Goal: Transaction & Acquisition: Purchase product/service

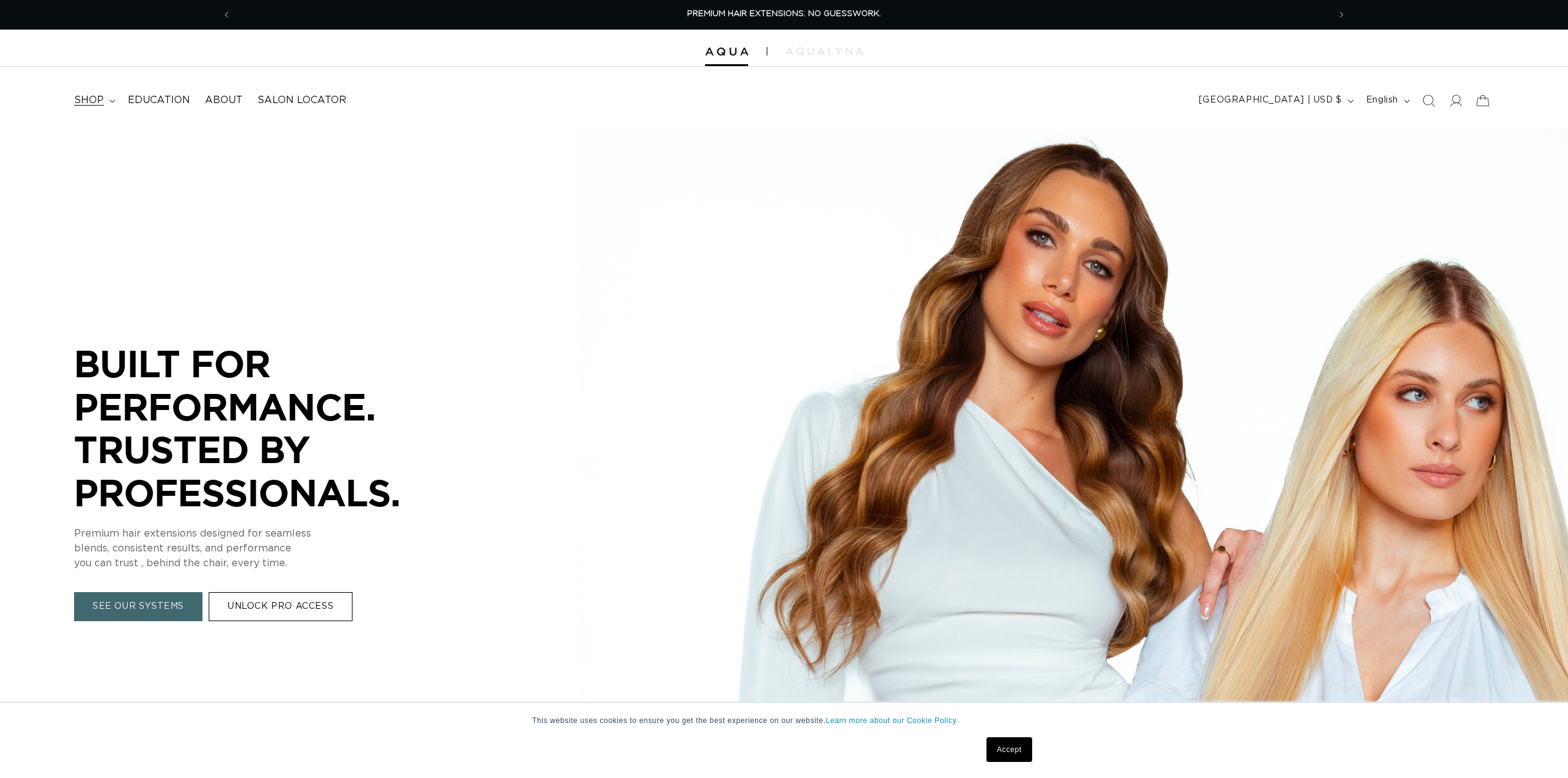
click at [92, 95] on span "shop" at bounding box center [89, 100] width 30 height 13
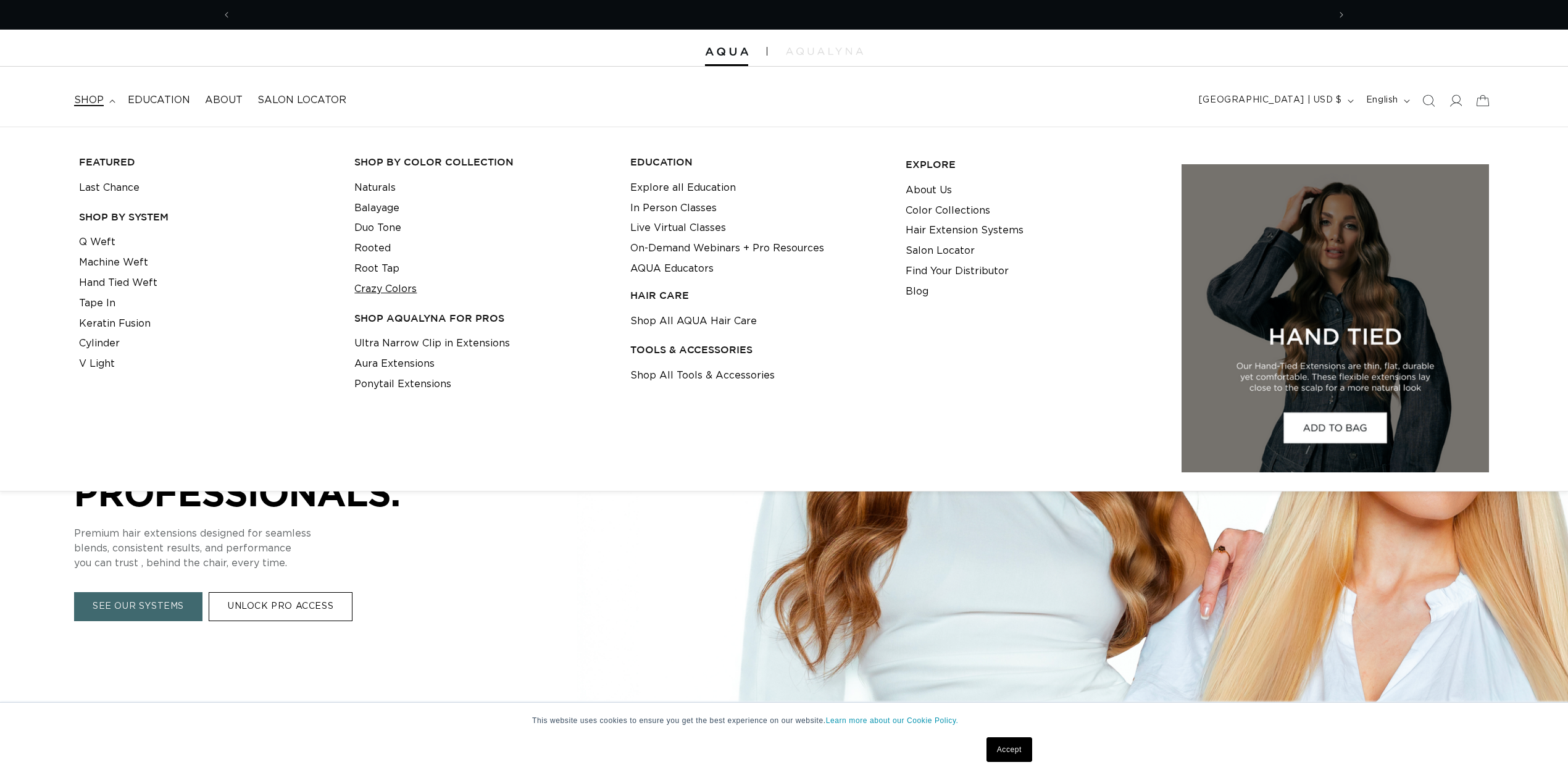
scroll to position [0, 1098]
click at [661, 323] on link "Shop All AQUA Hair Care" at bounding box center [693, 320] width 127 height 20
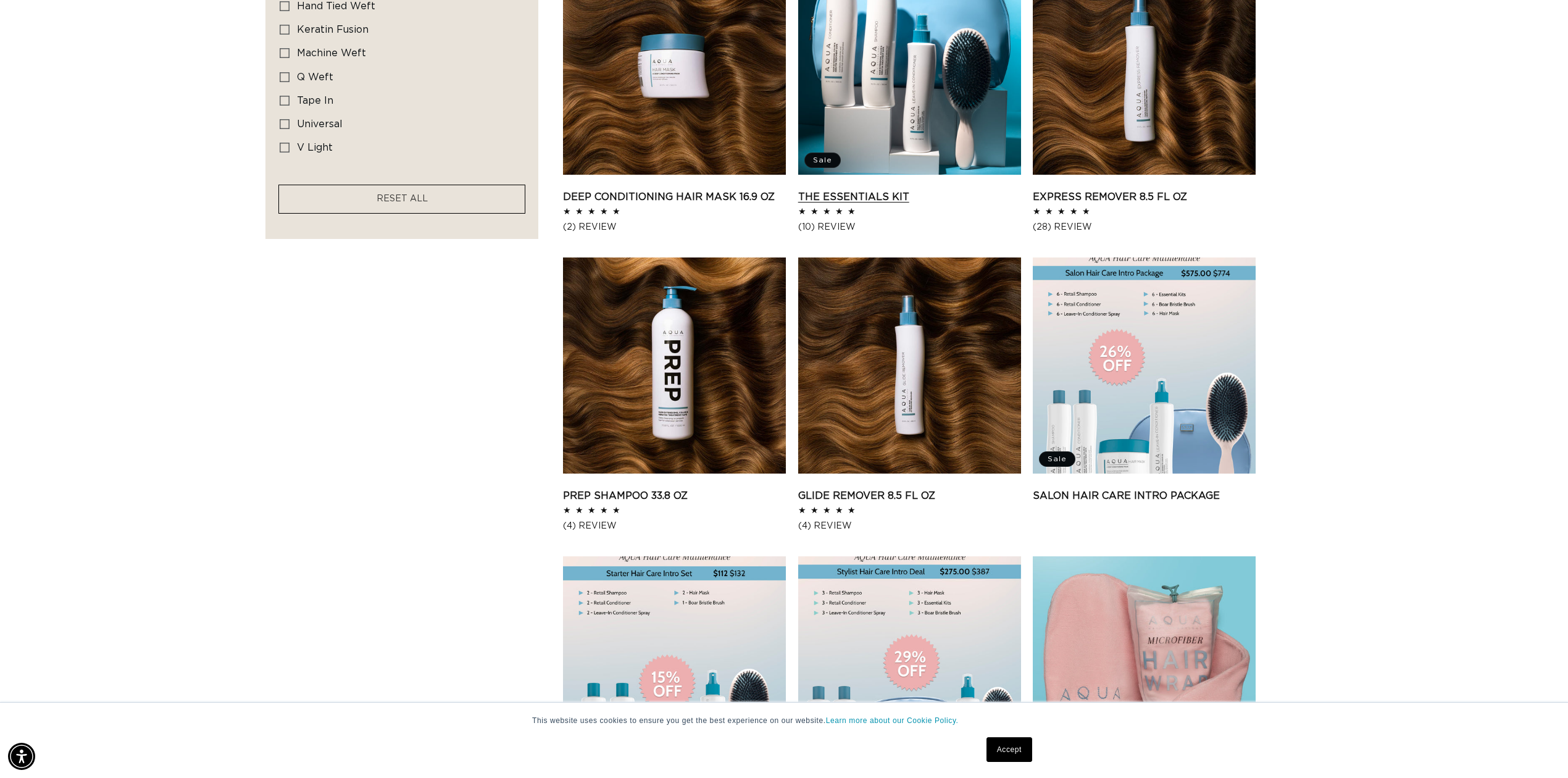
scroll to position [906, 0]
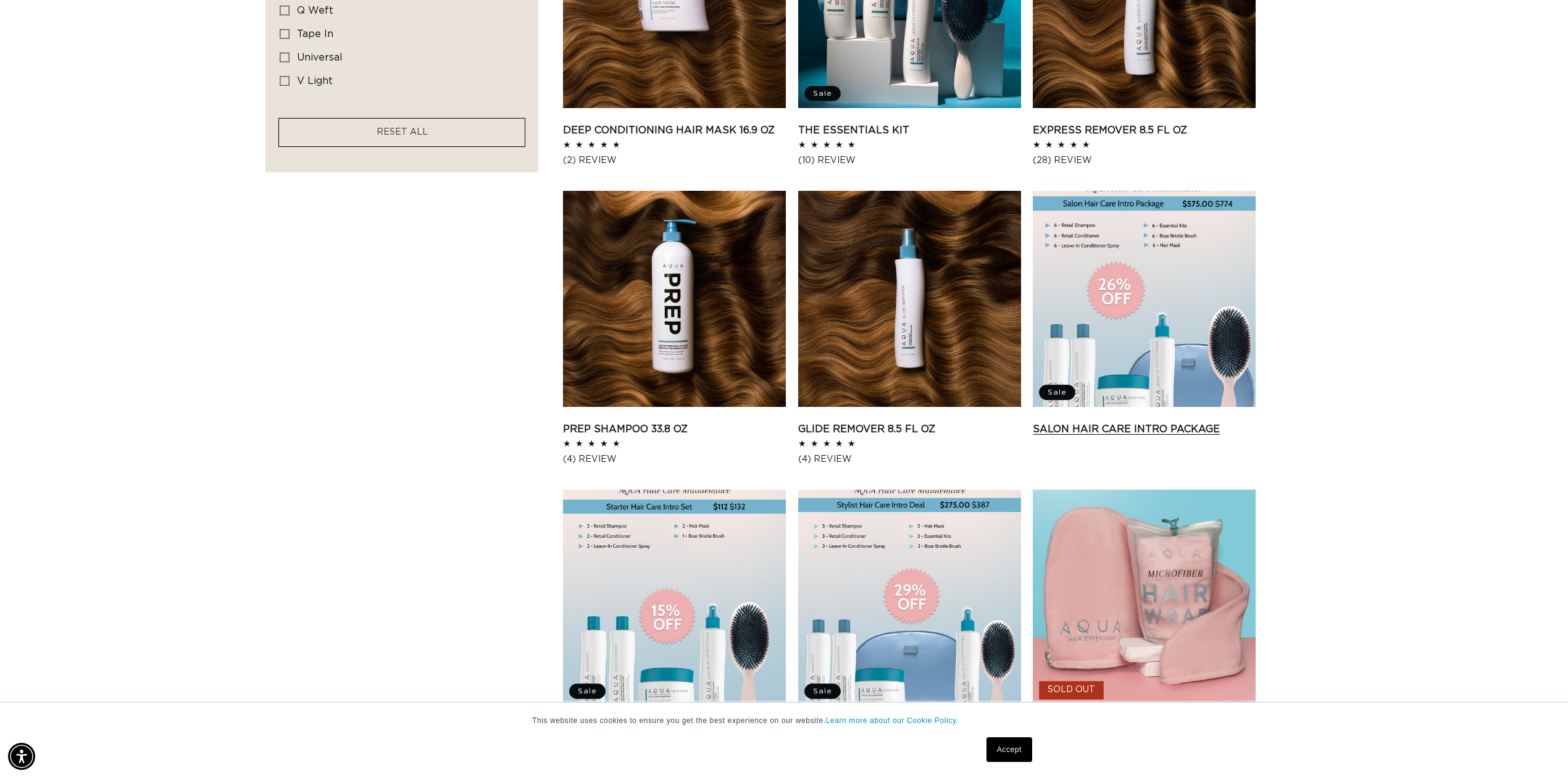
click at [1128, 421] on link "Salon Hair Care Intro Package" at bounding box center [1145, 429] width 223 height 15
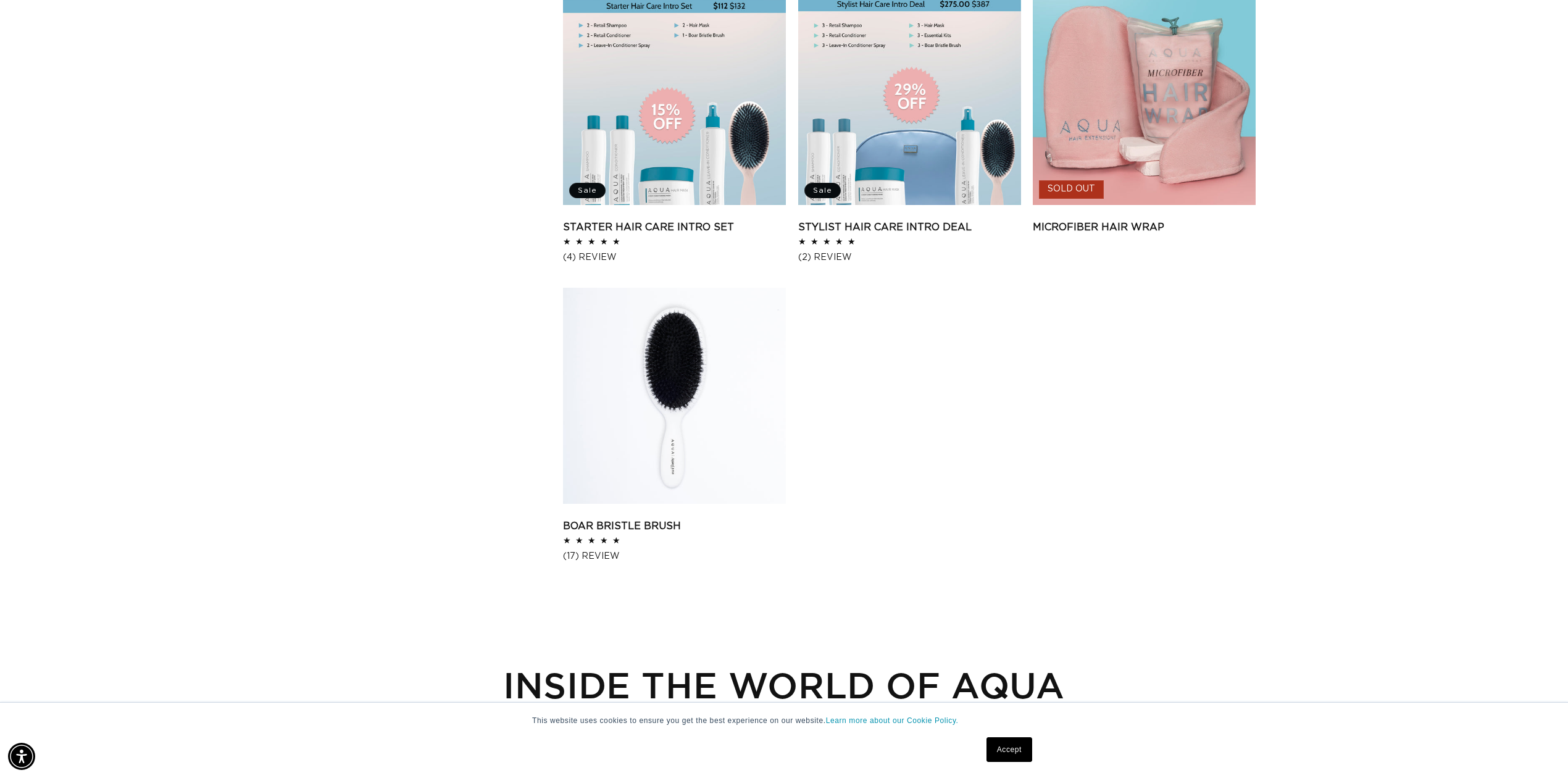
scroll to position [1400, 0]
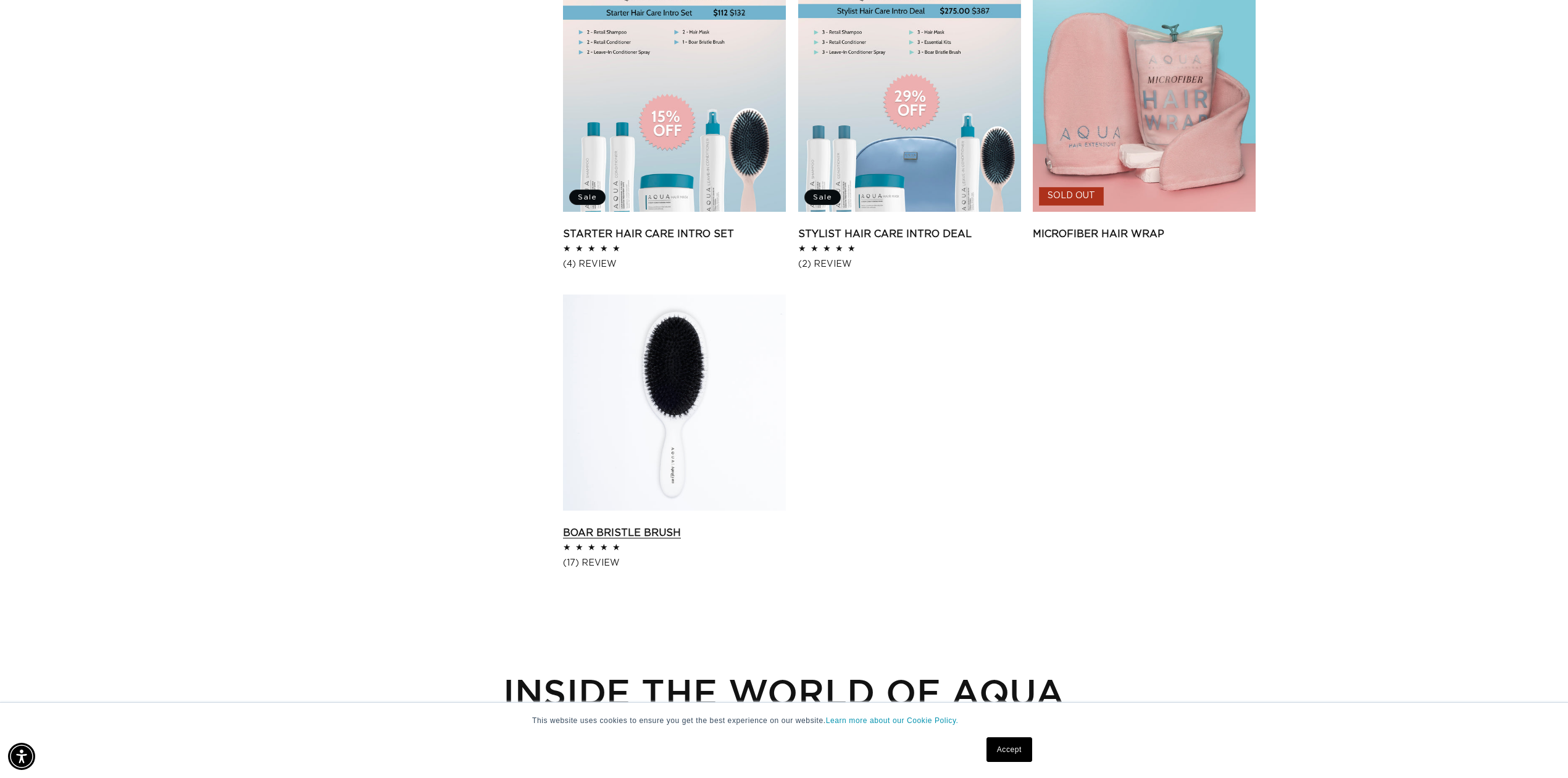
click at [640, 525] on link "Boar Bristle Brush" at bounding box center [675, 533] width 223 height 15
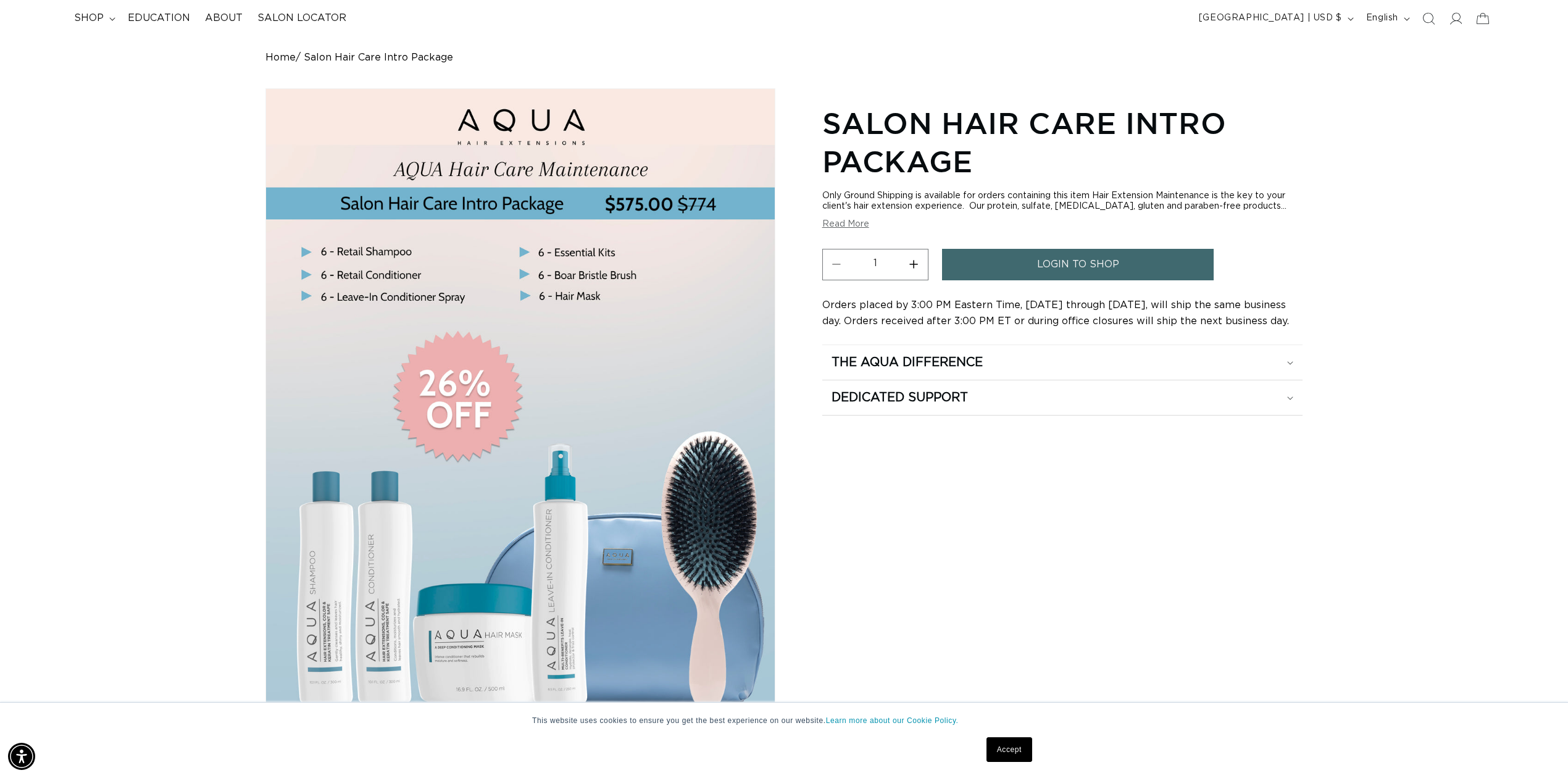
scroll to position [0, 2195]
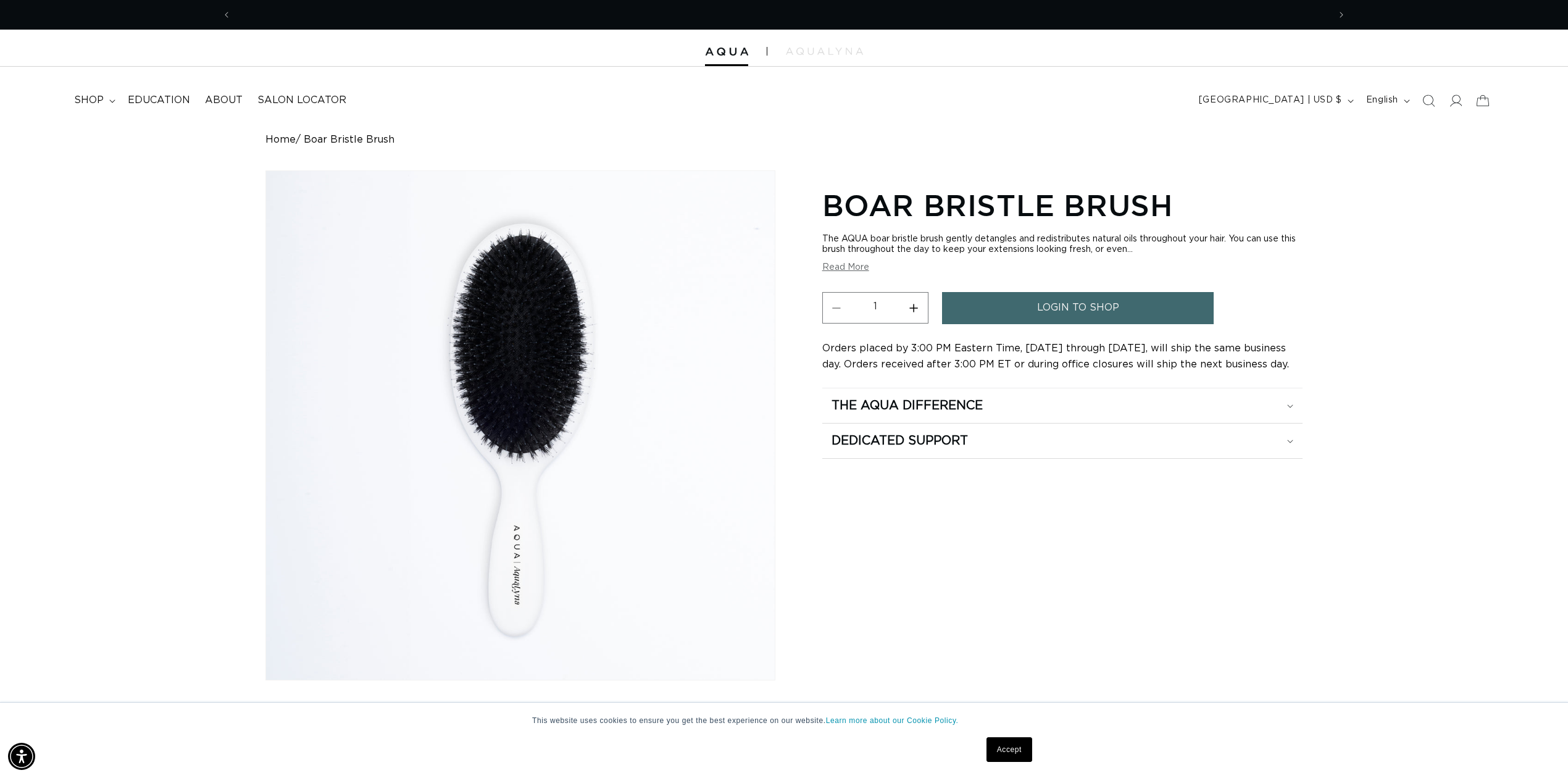
scroll to position [0, 1098]
click at [828, 53] on img at bounding box center [825, 51] width 77 height 8
